Goal: Task Accomplishment & Management: Use online tool/utility

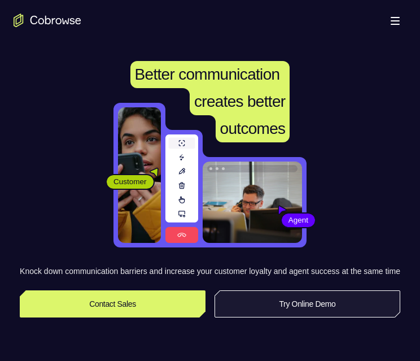
click at [302, 315] on link "Try Online Demo" at bounding box center [308, 303] width 186 height 27
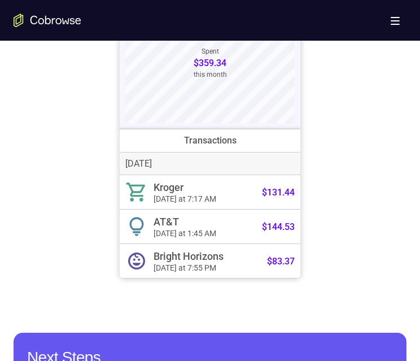
scroll to position [509, 0]
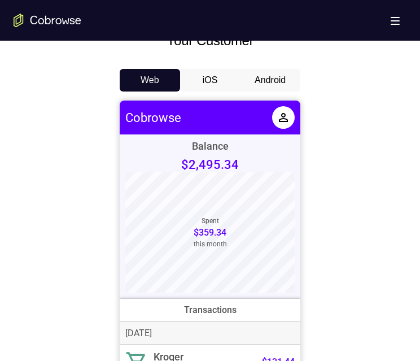
click at [274, 77] on button "Android" at bounding box center [270, 80] width 60 height 23
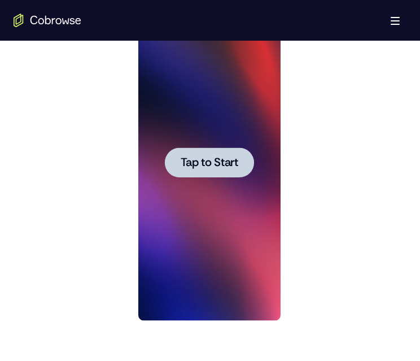
scroll to position [565, 0]
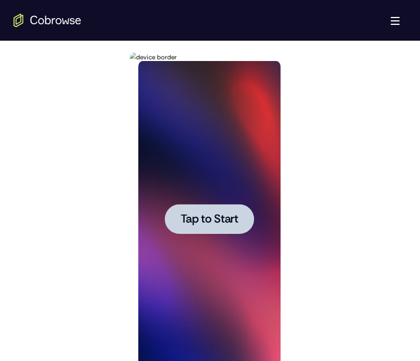
click at [218, 214] on span "Tap to Start" at bounding box center [209, 219] width 58 height 11
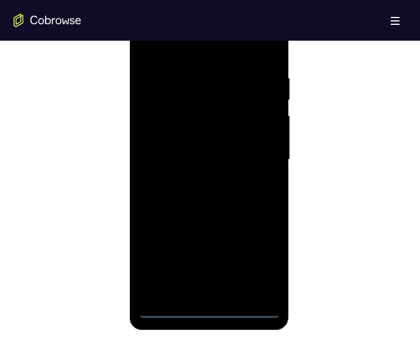
scroll to position [605, 0]
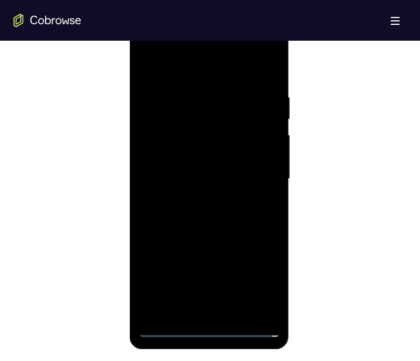
drag, startPoint x: 208, startPoint y: 326, endPoint x: 328, endPoint y: 364, distance: 126.2
click at [208, 326] on div at bounding box center [209, 179] width 142 height 316
click at [194, 306] on div at bounding box center [209, 179] width 142 height 316
click at [257, 248] on div at bounding box center [209, 179] width 142 height 316
click at [269, 281] on div at bounding box center [209, 179] width 142 height 316
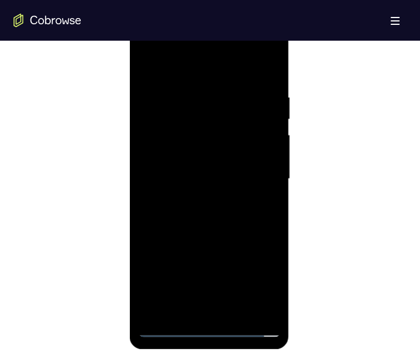
click at [256, 249] on div at bounding box center [209, 179] width 142 height 316
click at [236, 289] on div at bounding box center [209, 179] width 142 height 316
click at [263, 268] on div at bounding box center [209, 179] width 142 height 316
click at [248, 222] on div at bounding box center [209, 179] width 142 height 316
click at [176, 248] on div at bounding box center [209, 179] width 142 height 316
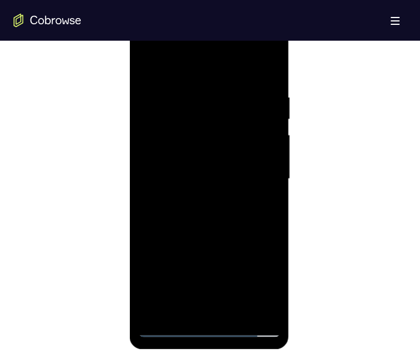
click at [249, 287] on div at bounding box center [209, 179] width 142 height 316
click at [152, 265] on div at bounding box center [209, 179] width 142 height 316
click at [244, 250] on div at bounding box center [209, 179] width 142 height 316
click at [266, 266] on div at bounding box center [209, 179] width 142 height 316
click at [270, 305] on div at bounding box center [209, 179] width 142 height 316
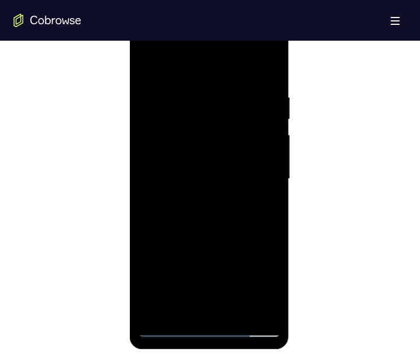
click at [175, 123] on div at bounding box center [209, 179] width 142 height 316
click at [149, 188] on div at bounding box center [209, 179] width 142 height 316
click at [182, 151] on div at bounding box center [209, 179] width 142 height 316
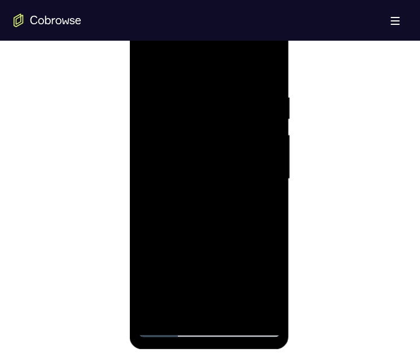
click at [166, 197] on div at bounding box center [209, 179] width 142 height 316
click at [361, 156] on div at bounding box center [210, 178] width 393 height 348
click at [248, 202] on div at bounding box center [209, 179] width 142 height 316
click at [244, 202] on div at bounding box center [209, 179] width 142 height 316
click at [244, 197] on div at bounding box center [209, 179] width 142 height 316
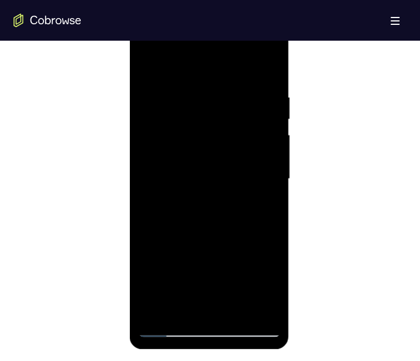
click at [244, 197] on div at bounding box center [209, 179] width 142 height 316
click at [265, 303] on div at bounding box center [209, 179] width 142 height 316
click at [166, 196] on div at bounding box center [209, 179] width 142 height 316
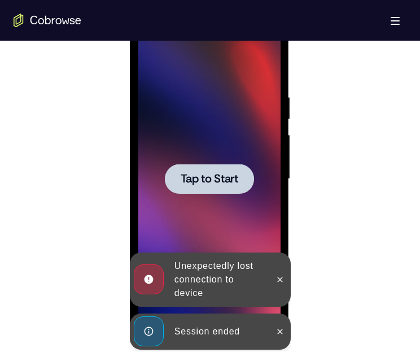
click at [280, 327] on icon at bounding box center [279, 331] width 9 height 9
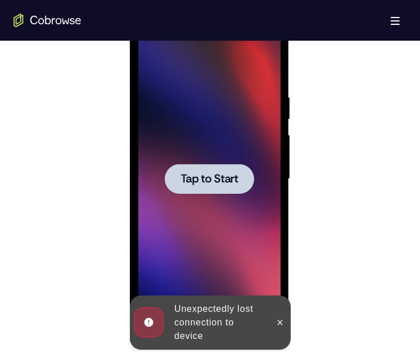
click at [279, 318] on icon at bounding box center [279, 322] width 9 height 9
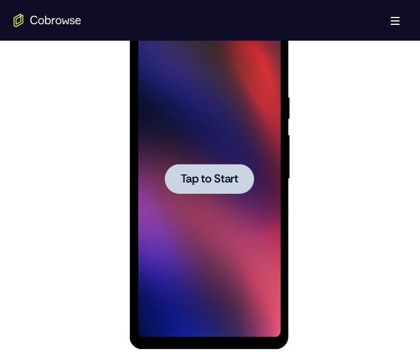
click at [202, 192] on div at bounding box center [208, 179] width 89 height 30
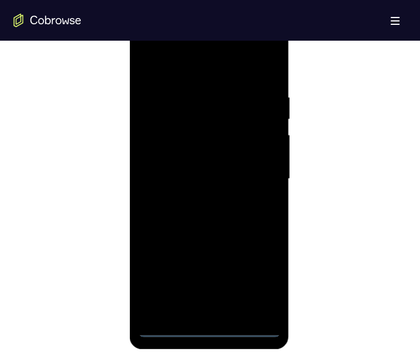
click at [209, 329] on div at bounding box center [209, 179] width 142 height 316
click at [188, 306] on div at bounding box center [209, 179] width 142 height 316
click at [206, 324] on div at bounding box center [209, 179] width 142 height 316
click at [209, 329] on div at bounding box center [209, 179] width 142 height 316
drag, startPoint x: 254, startPoint y: 222, endPoint x: 213, endPoint y: 204, distance: 45.0
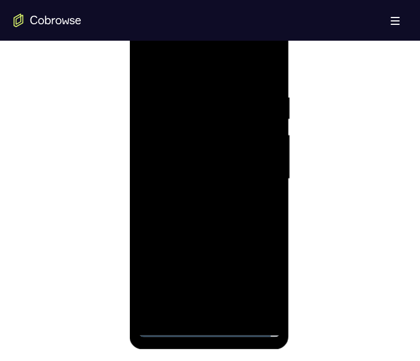
click at [213, 203] on div at bounding box center [209, 179] width 142 height 316
drag, startPoint x: 203, startPoint y: 247, endPoint x: 225, endPoint y: 111, distance: 138.1
click at [225, 109] on div at bounding box center [209, 179] width 142 height 316
drag, startPoint x: 266, startPoint y: 260, endPoint x: 211, endPoint y: 265, distance: 55.1
click at [216, 266] on div at bounding box center [209, 179] width 142 height 316
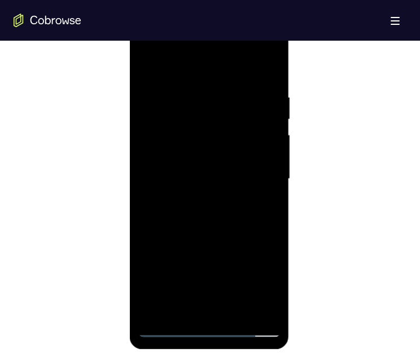
click at [215, 49] on div at bounding box center [209, 179] width 142 height 316
click at [215, 45] on div at bounding box center [209, 179] width 142 height 316
click at [172, 45] on div at bounding box center [209, 179] width 142 height 316
click at [247, 97] on div at bounding box center [209, 179] width 142 height 316
click at [248, 319] on div at bounding box center [209, 179] width 142 height 316
